Goal: Transaction & Acquisition: Purchase product/service

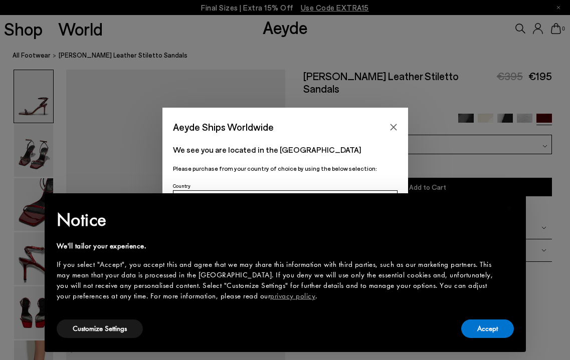
scroll to position [27, 0]
click at [388, 130] on button "Close" at bounding box center [393, 127] width 15 height 15
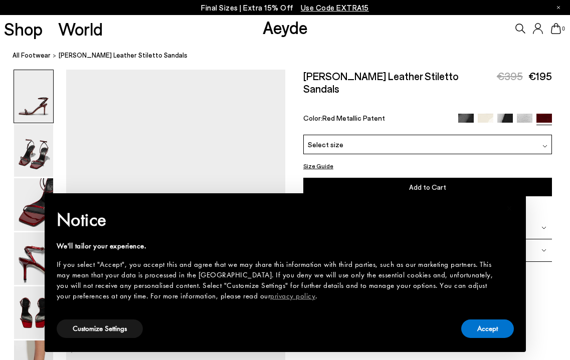
click at [489, 135] on div "Select size" at bounding box center [427, 145] width 248 height 20
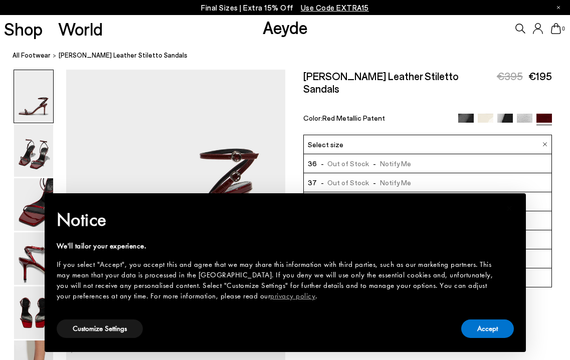
scroll to position [74, 0]
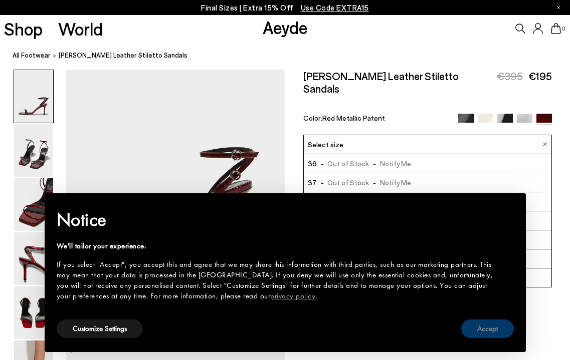
click at [478, 327] on button "Accept" at bounding box center [487, 329] width 53 height 19
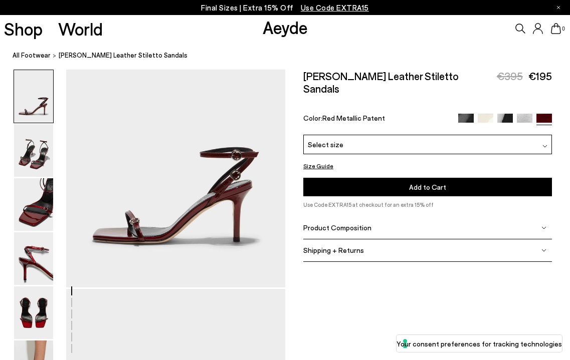
click at [384, 134] on div "Select size" at bounding box center [427, 144] width 248 height 20
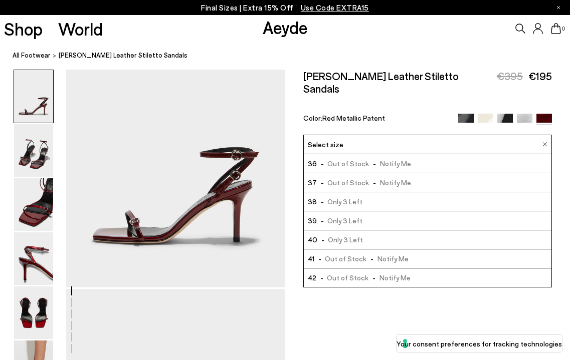
click at [333, 195] on span "- Only 3 Left" at bounding box center [340, 201] width 46 height 13
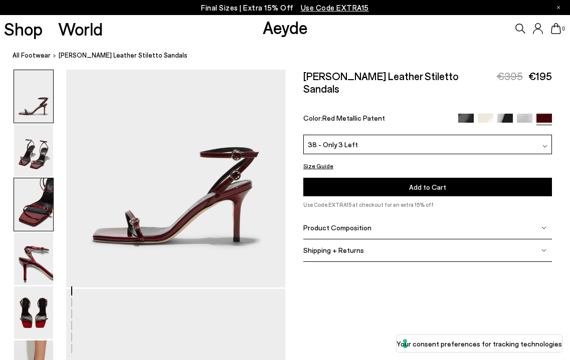
click at [36, 203] on img at bounding box center [33, 204] width 39 height 53
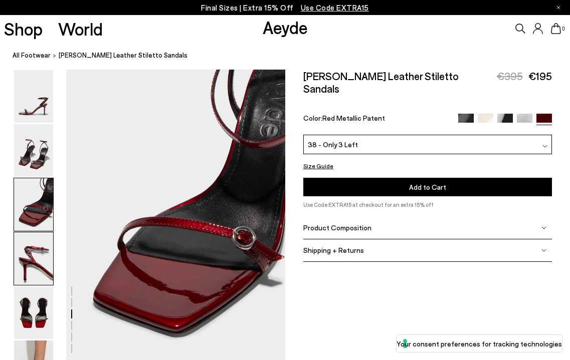
click at [35, 256] on img at bounding box center [33, 258] width 39 height 53
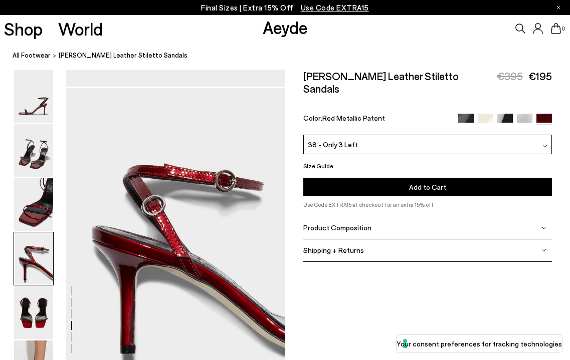
scroll to position [880, 0]
